Goal: Navigation & Orientation: Find specific page/section

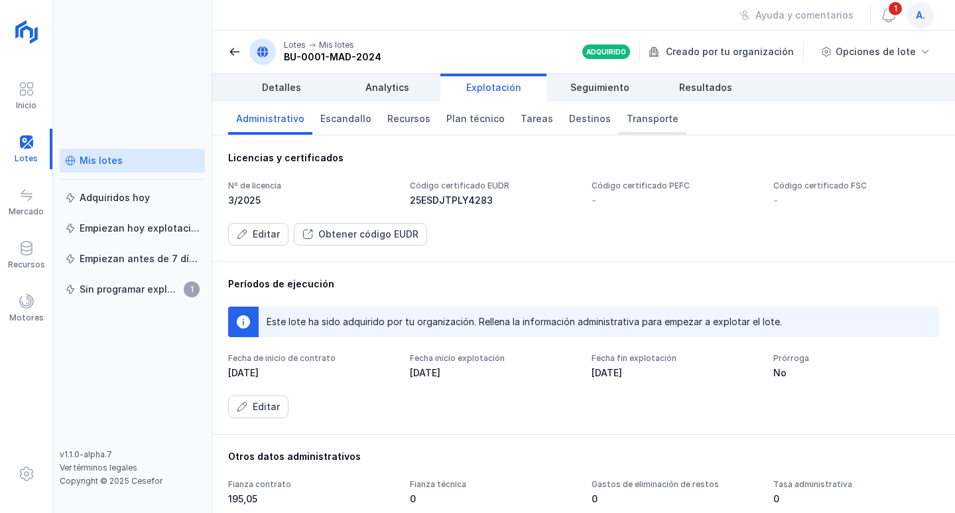
click at [627, 117] on span "Transporte" at bounding box center [653, 118] width 52 height 13
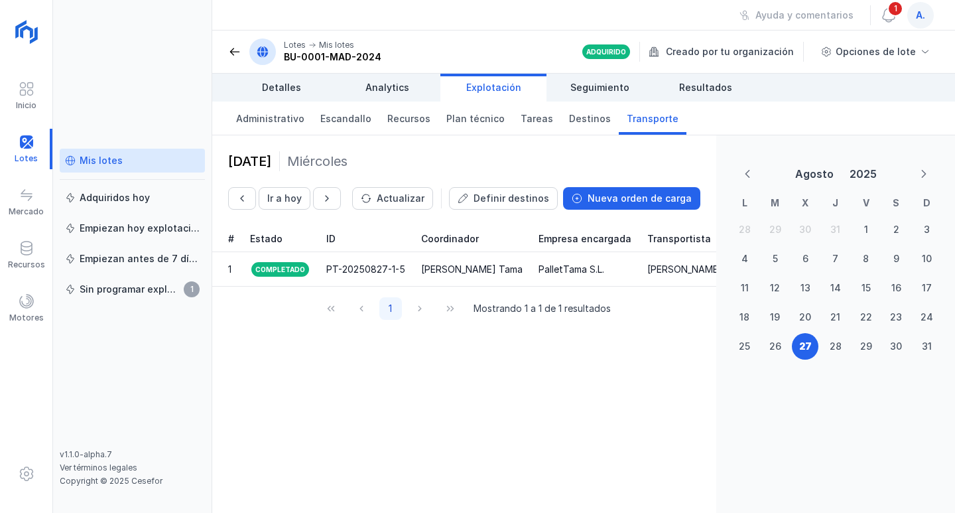
scroll to position [0, 103]
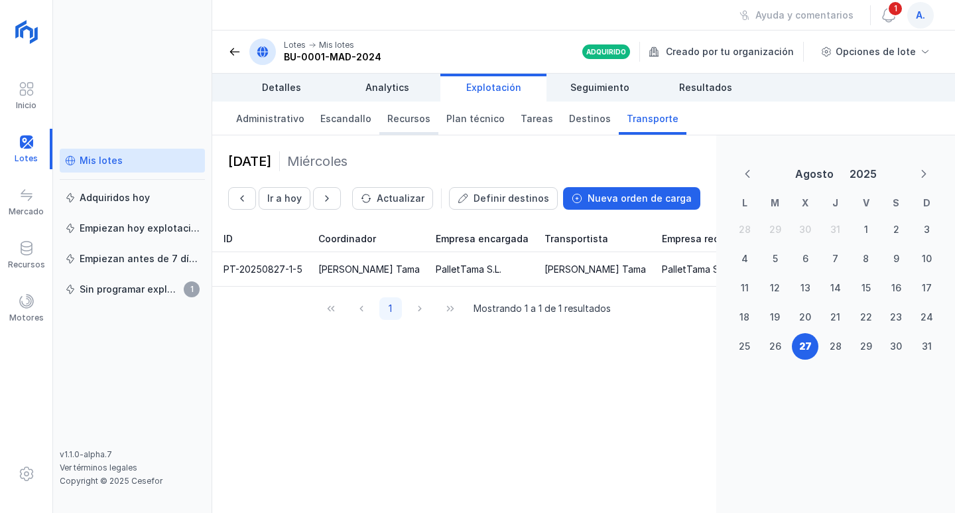
click at [393, 118] on span "Recursos" at bounding box center [408, 118] width 43 height 13
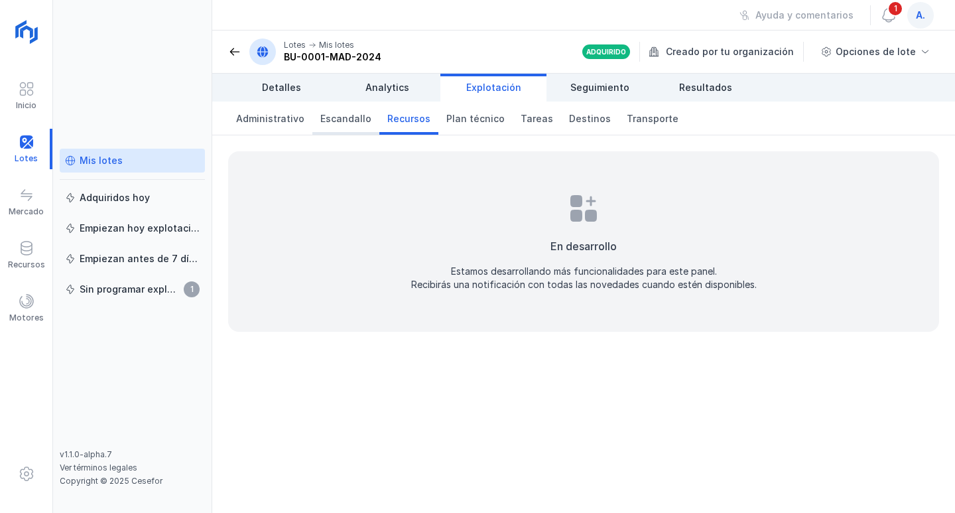
click at [358, 119] on span "Escandallo" at bounding box center [345, 118] width 51 height 13
click at [289, 121] on span "Administrativo" at bounding box center [270, 118] width 68 height 13
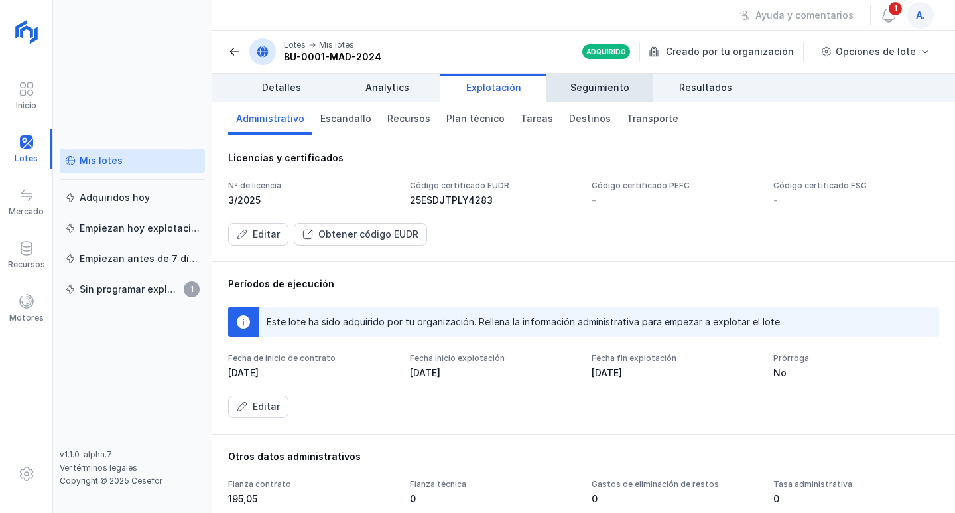
click at [597, 86] on span "Seguimiento" at bounding box center [600, 87] width 59 height 13
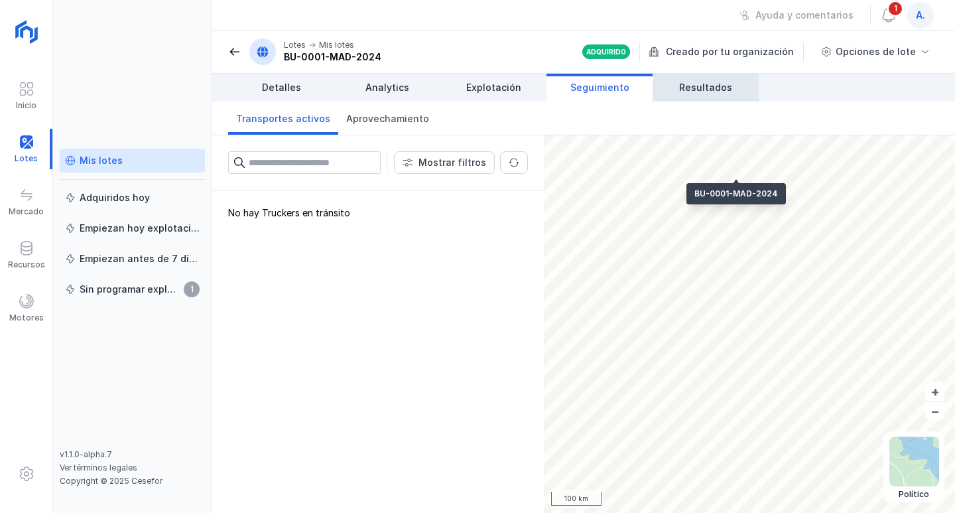
click at [691, 85] on span "Resultados" at bounding box center [705, 87] width 53 height 13
